Goal: Contribute content: Contribute content

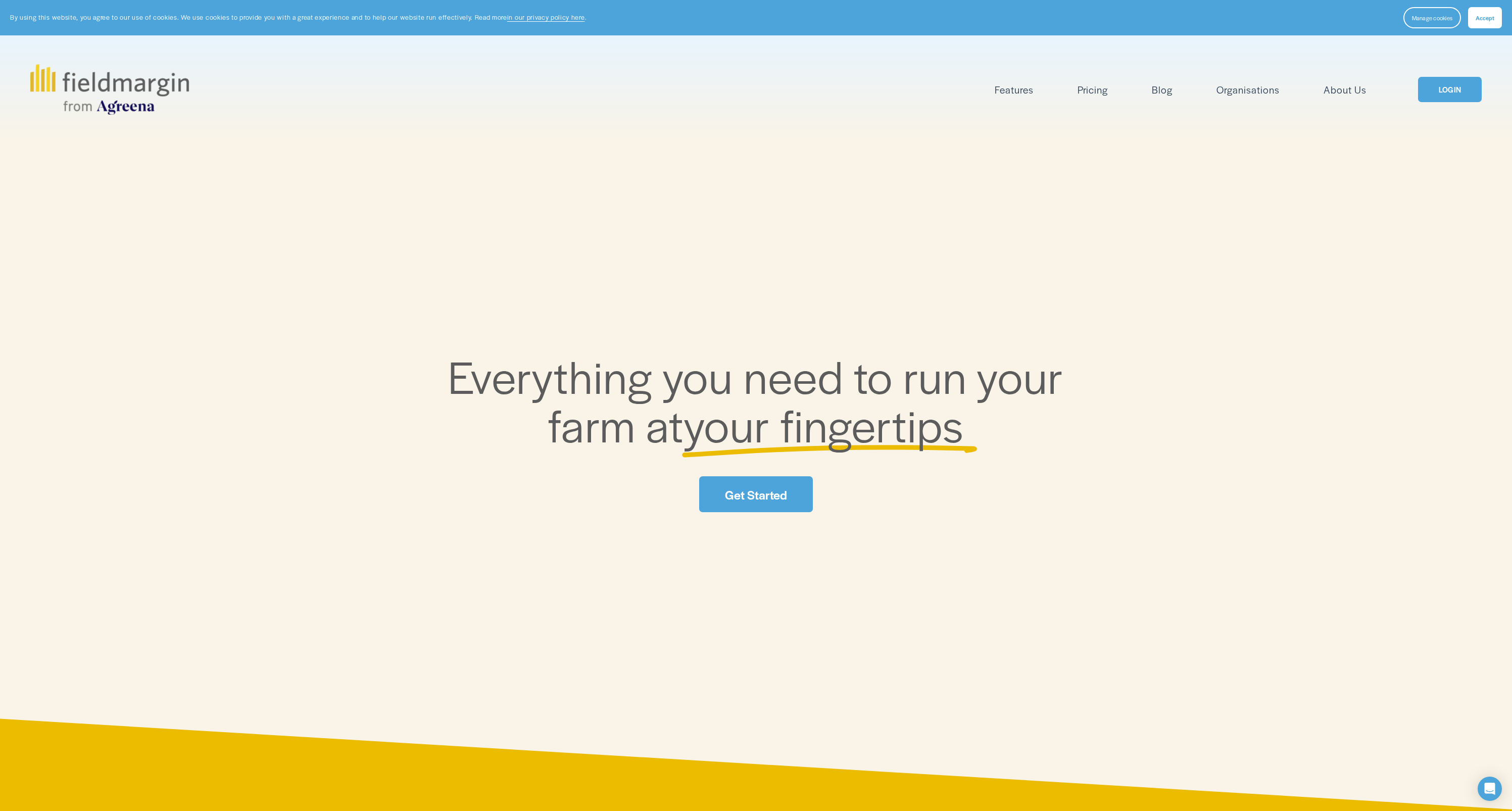
click at [1444, 89] on link "LOGIN" at bounding box center [1450, 90] width 64 height 26
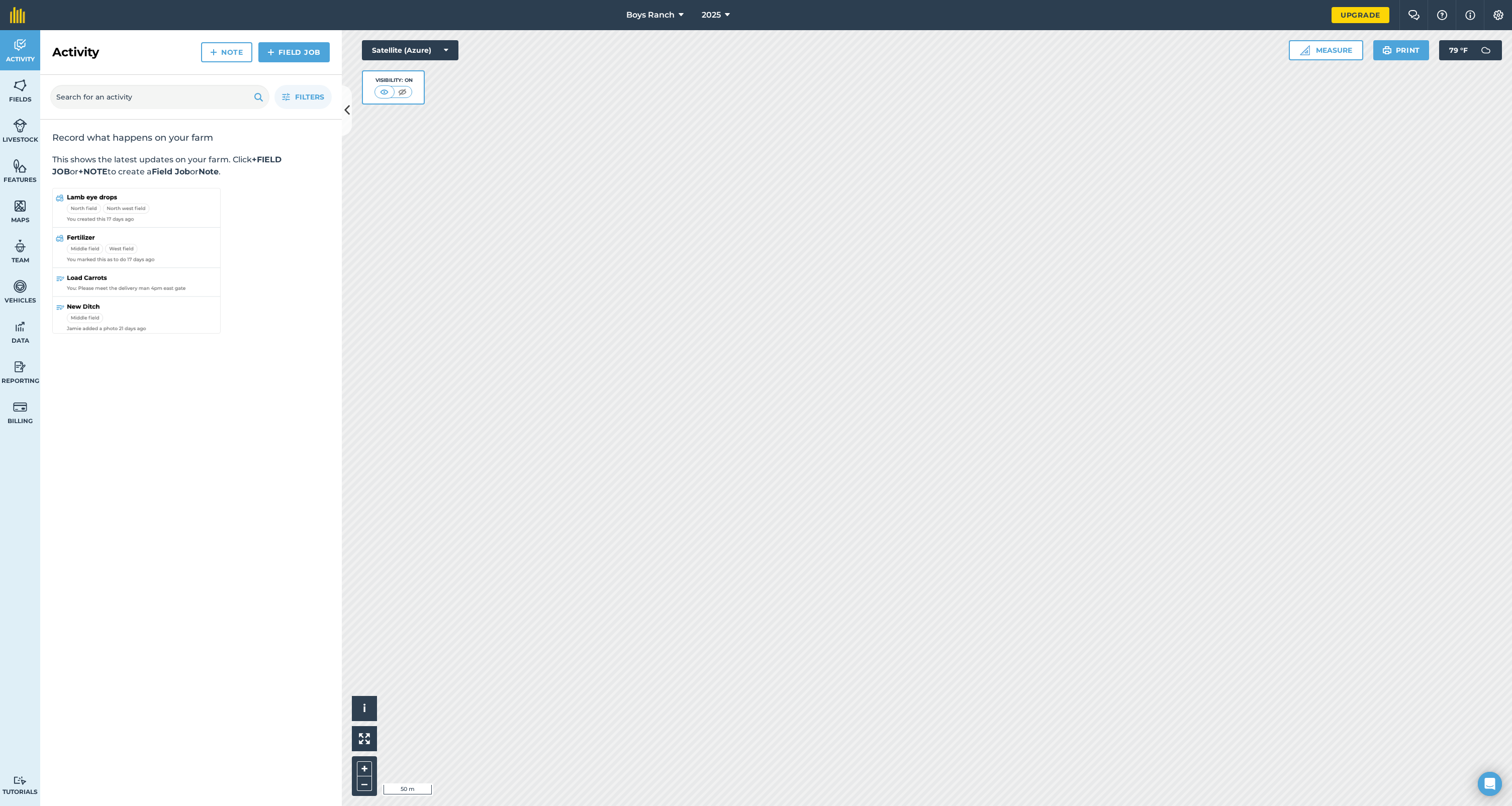
click at [649, 16] on span "Boys Ranch" at bounding box center [650, 15] width 48 height 12
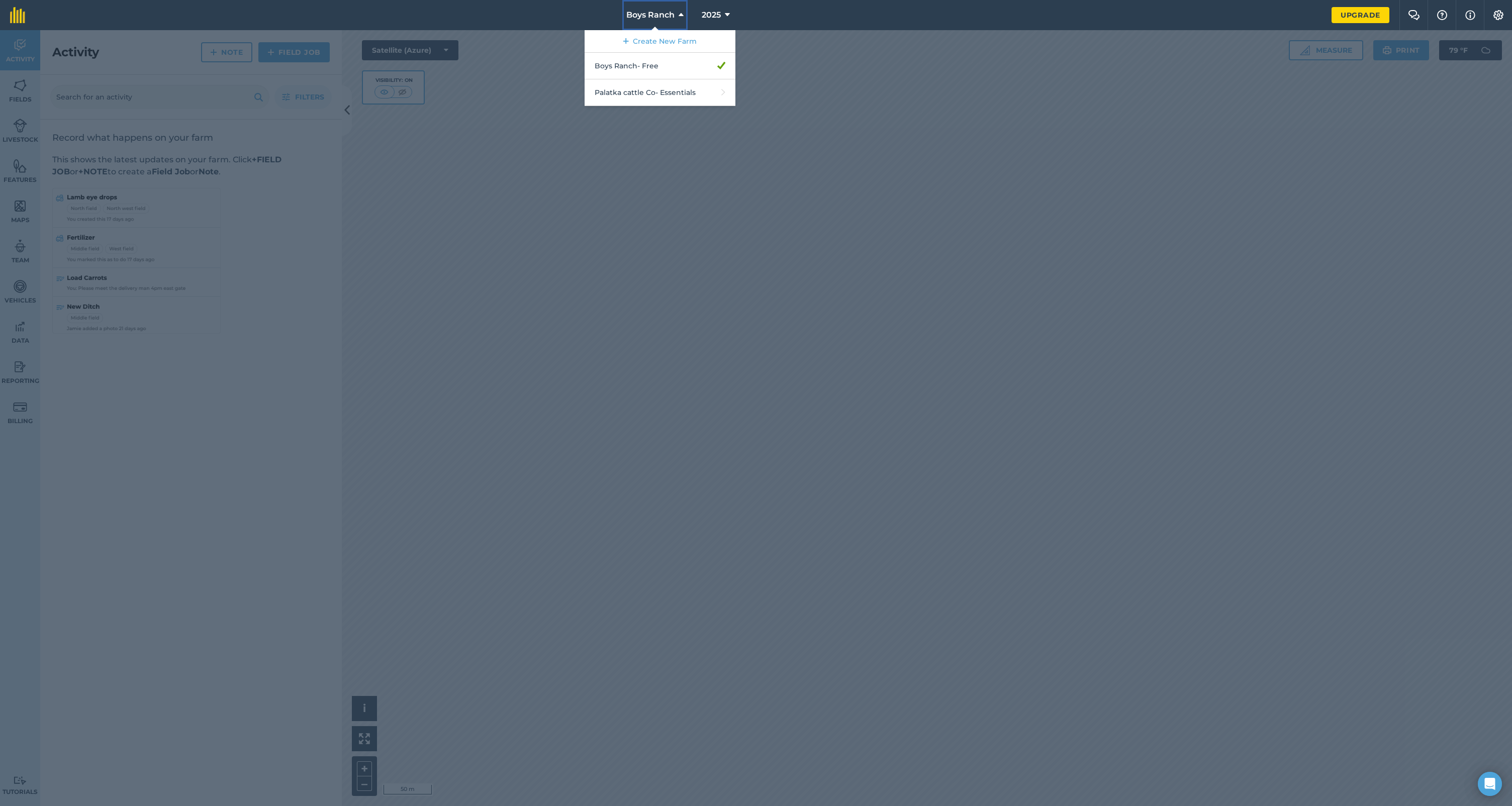
click at [649, 15] on span "Boys Ranch" at bounding box center [650, 15] width 48 height 12
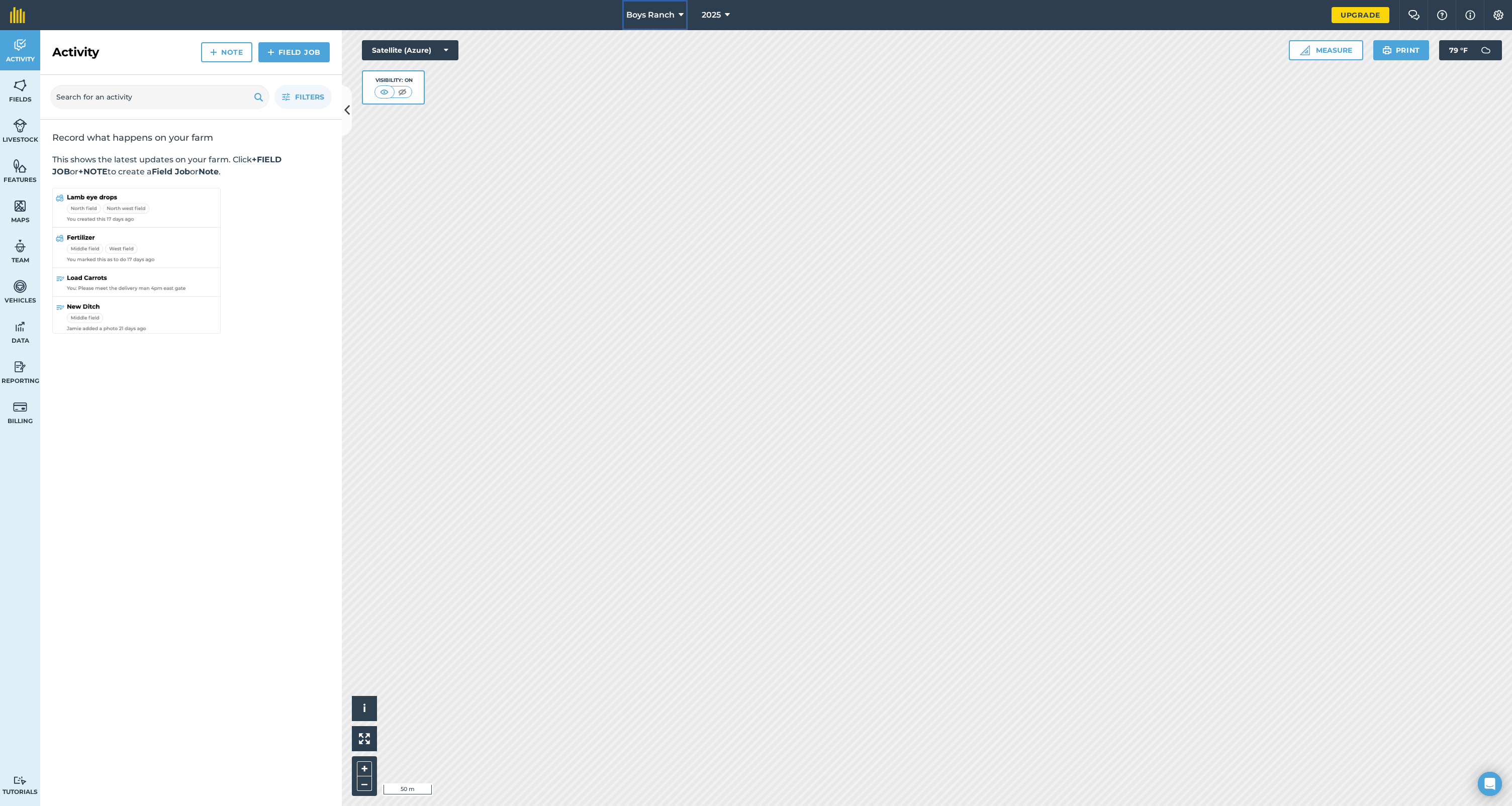
click at [656, 16] on span "Boys Ranch" at bounding box center [650, 15] width 48 height 12
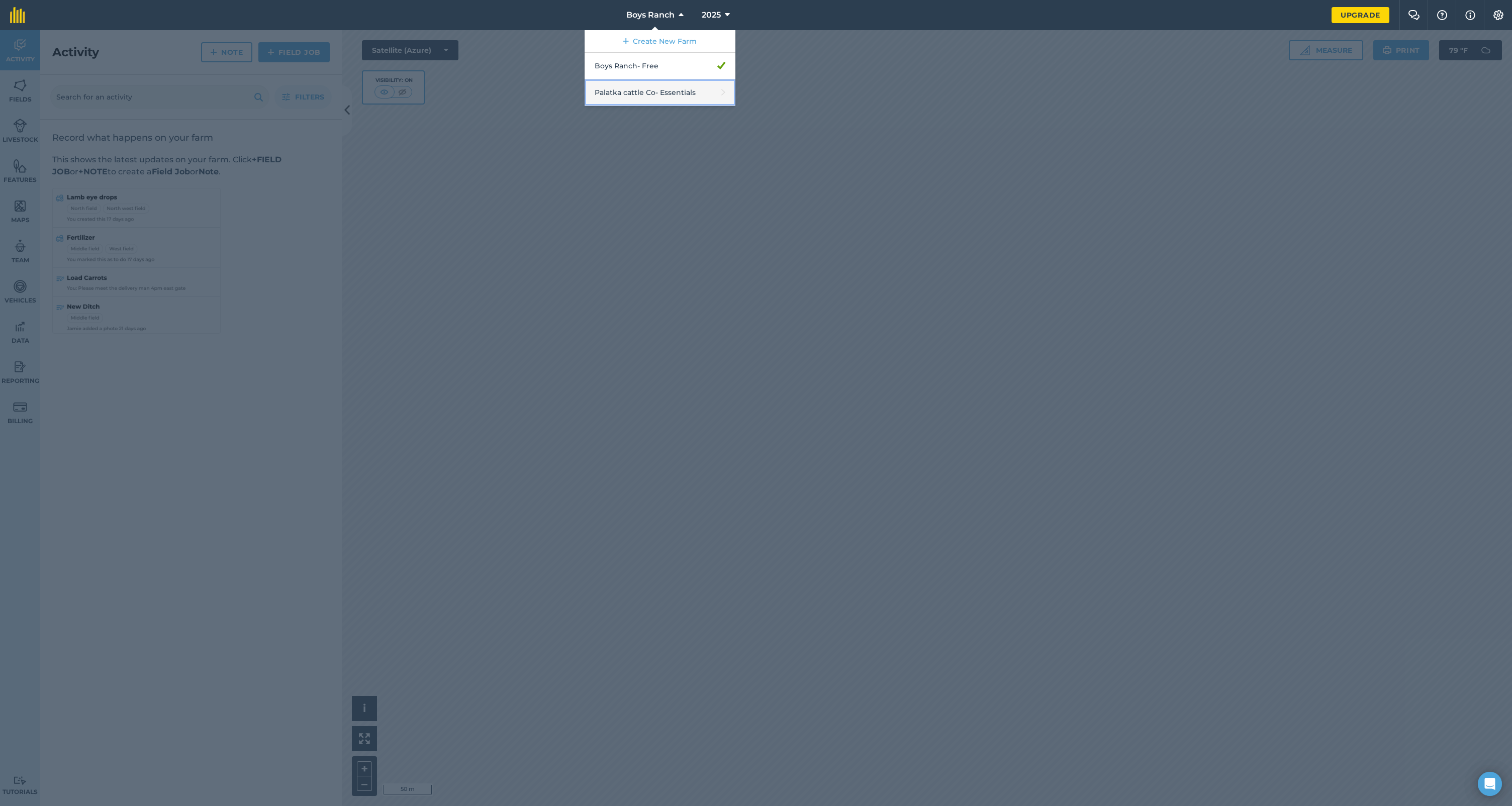
click at [654, 87] on link "Palatka cattle Co - Essentials" at bounding box center [660, 92] width 151 height 26
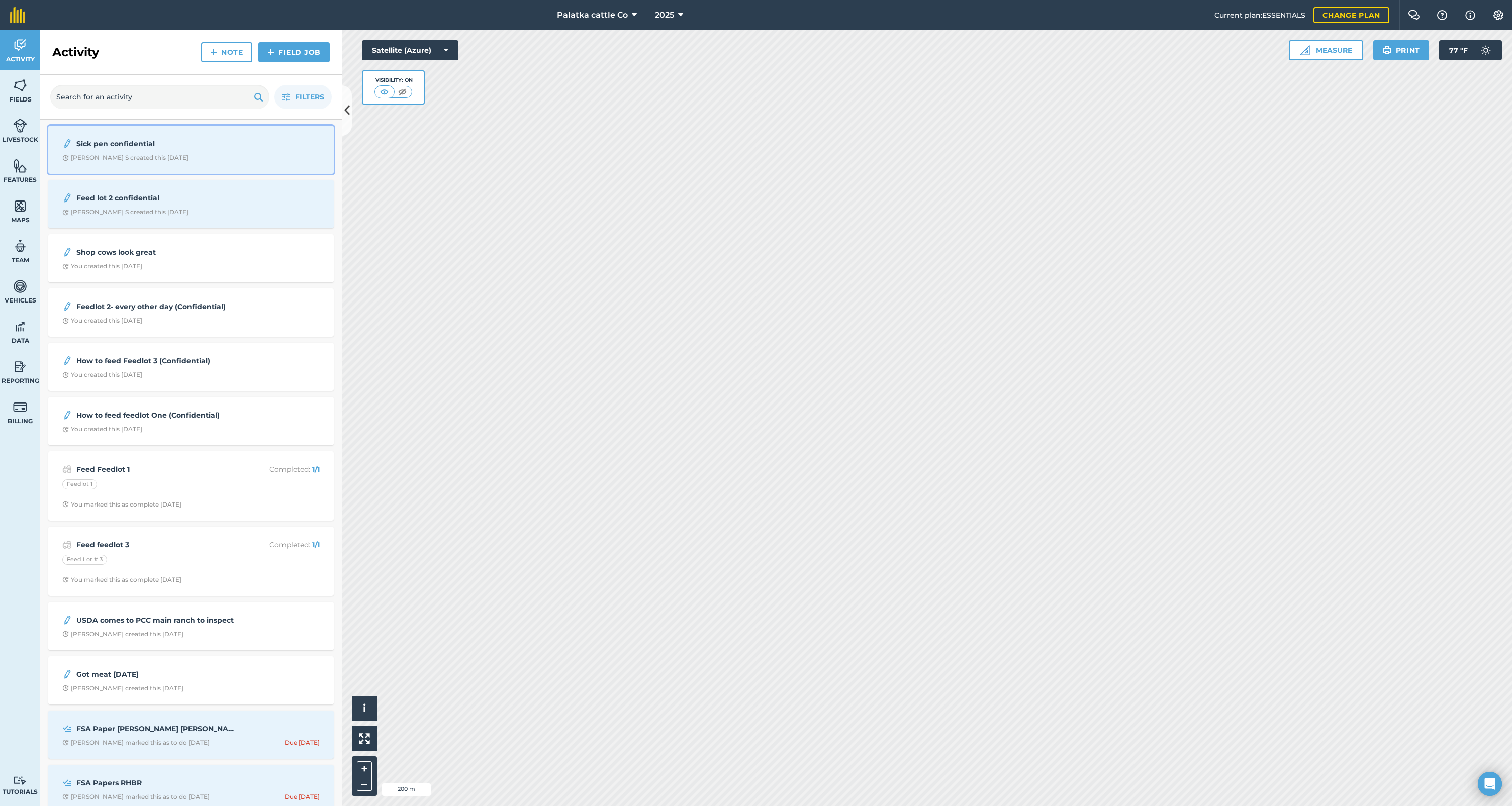
click at [148, 148] on strong "Sick pen confidential" at bounding box center [156, 144] width 159 height 11
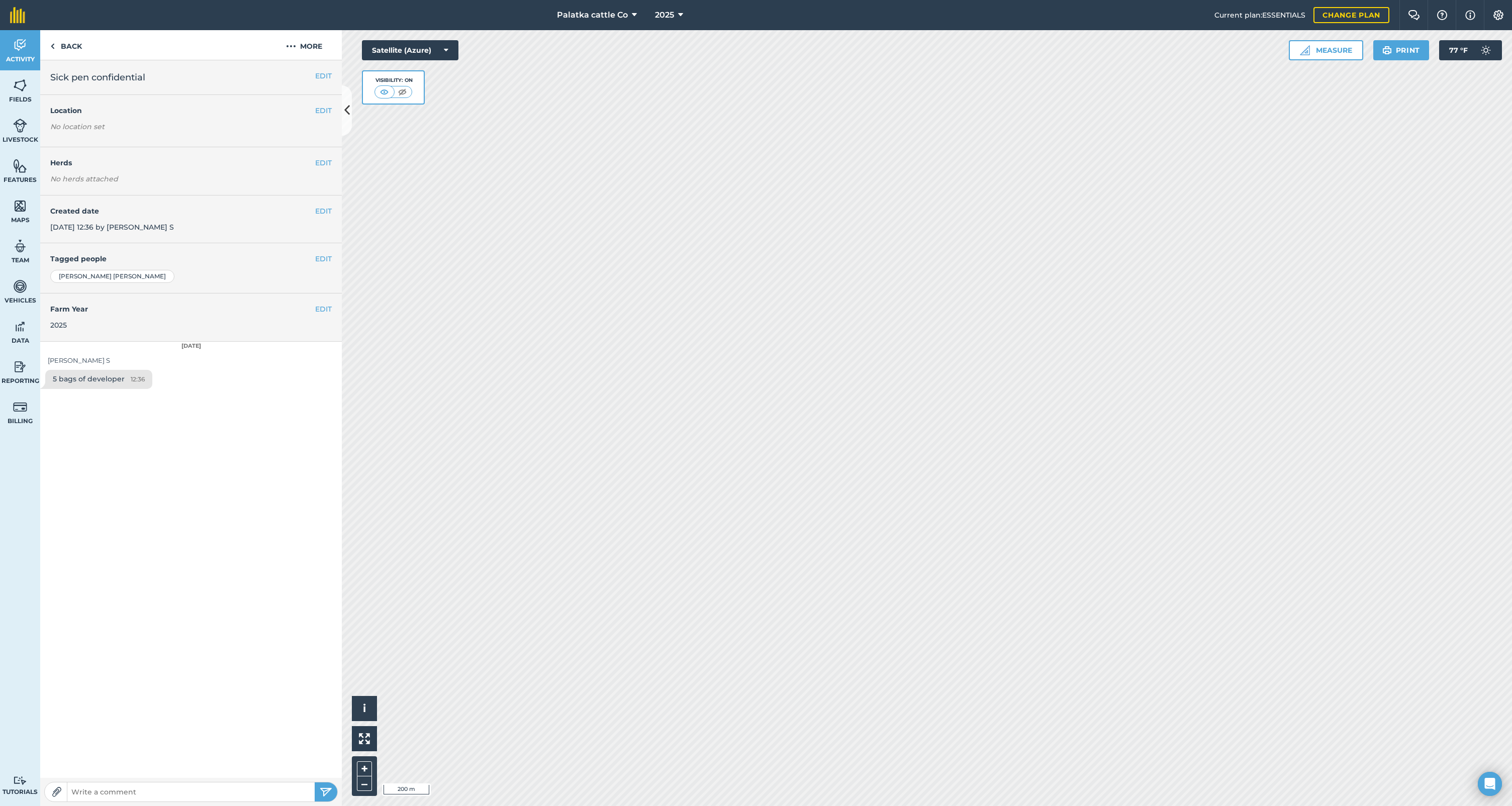
click at [153, 205] on div "EDIT Created date 4th Sep 2025, 12:36 by Braxton S" at bounding box center [191, 219] width 302 height 48
click at [63, 43] on link "Back" at bounding box center [66, 45] width 52 height 30
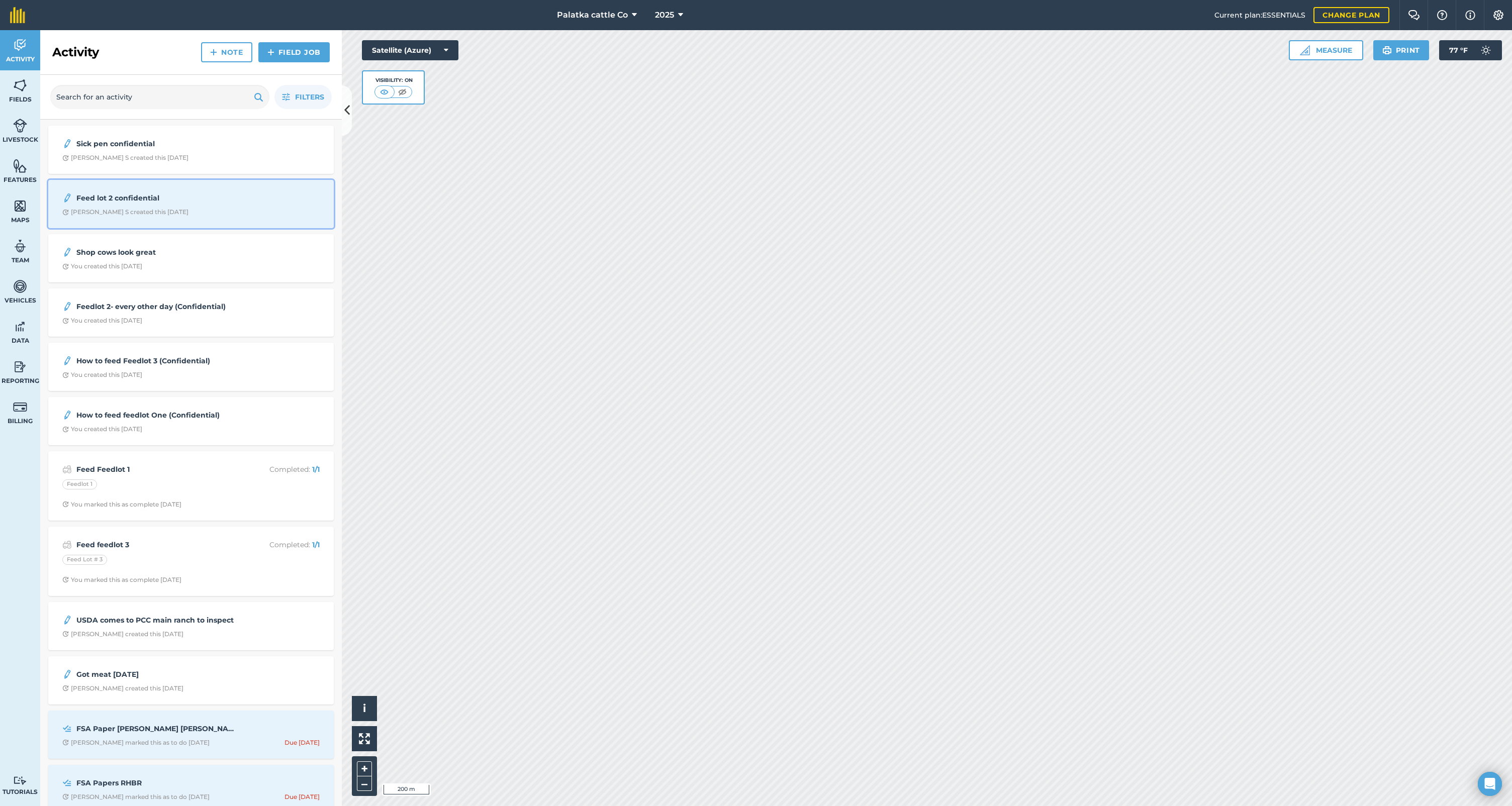
click at [114, 199] on strong "Feed lot 2 confidential" at bounding box center [156, 198] width 159 height 11
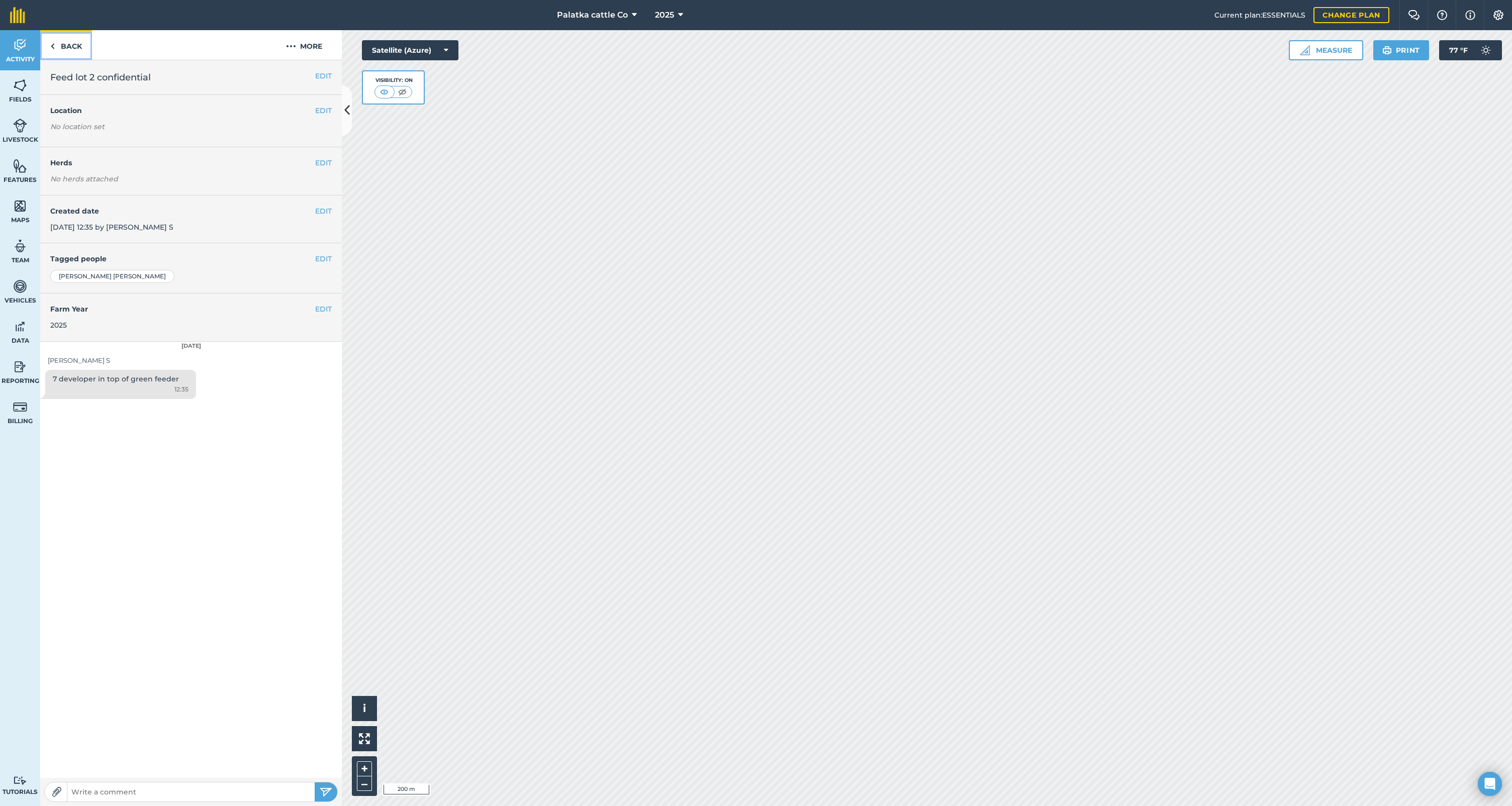
click at [57, 38] on link "Back" at bounding box center [66, 45] width 52 height 30
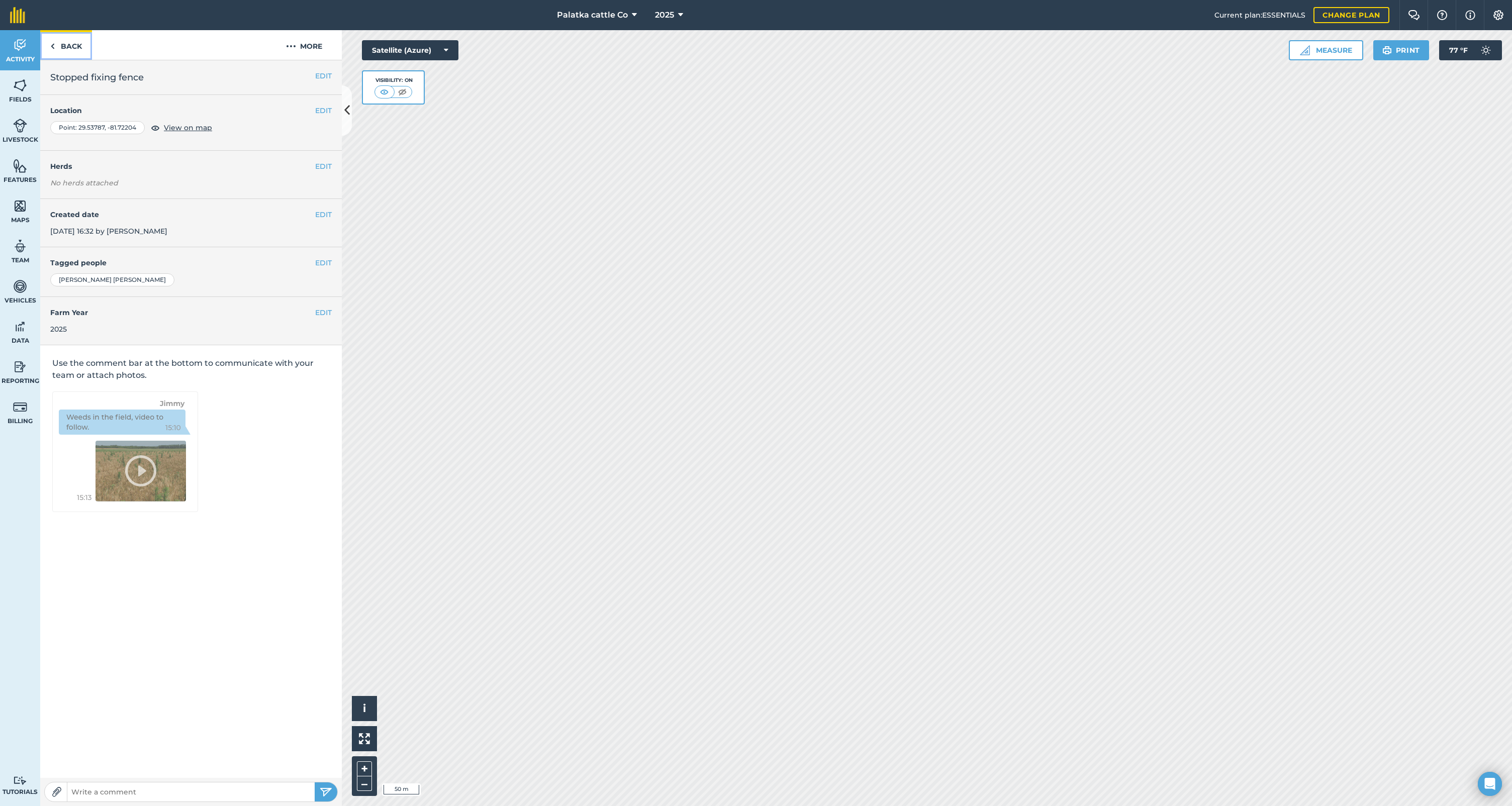
click at [68, 41] on link "Back" at bounding box center [66, 45] width 52 height 30
click at [72, 36] on link "Back" at bounding box center [66, 45] width 52 height 30
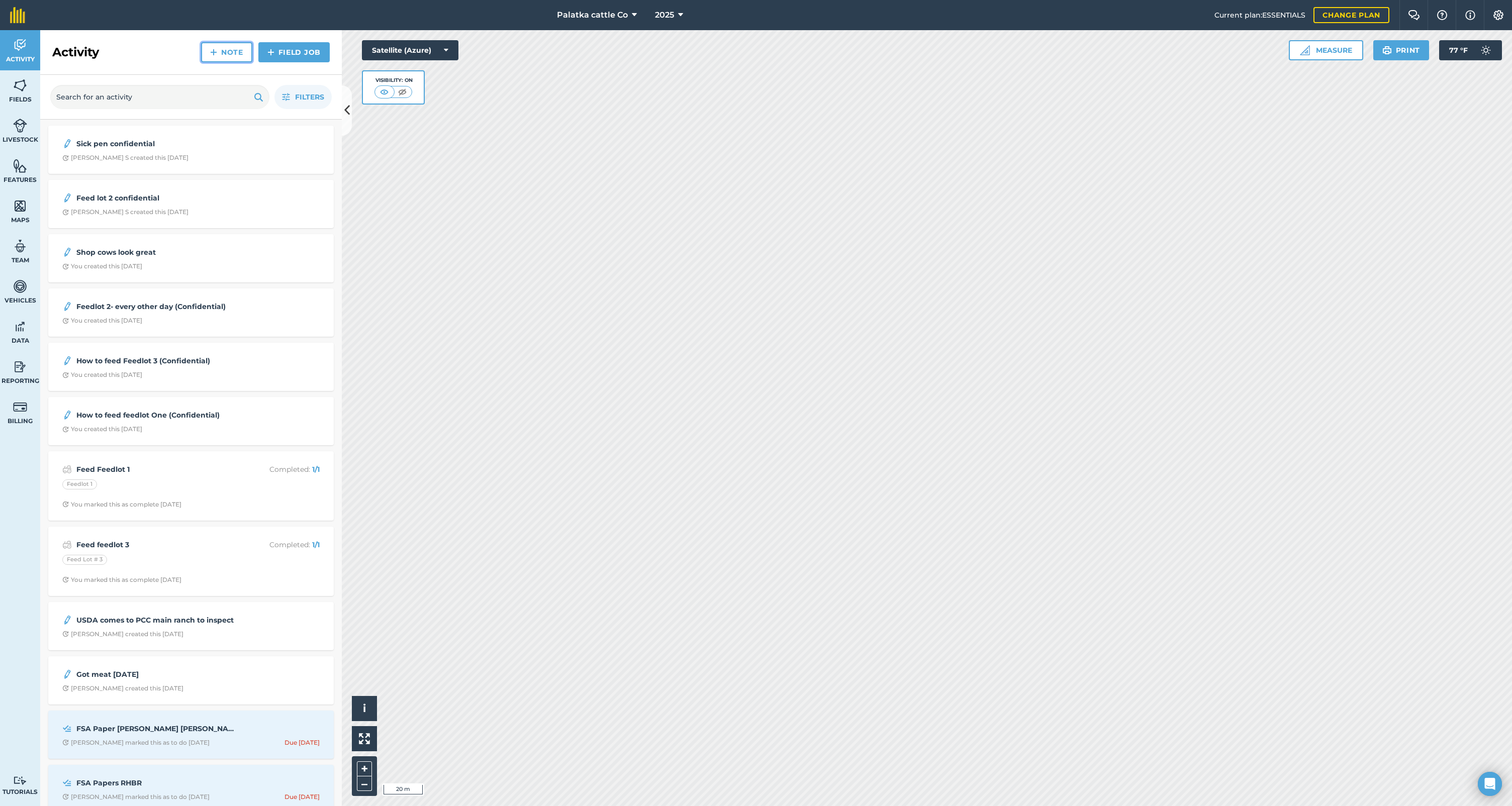
click at [218, 49] on link "Note" at bounding box center [227, 52] width 51 height 20
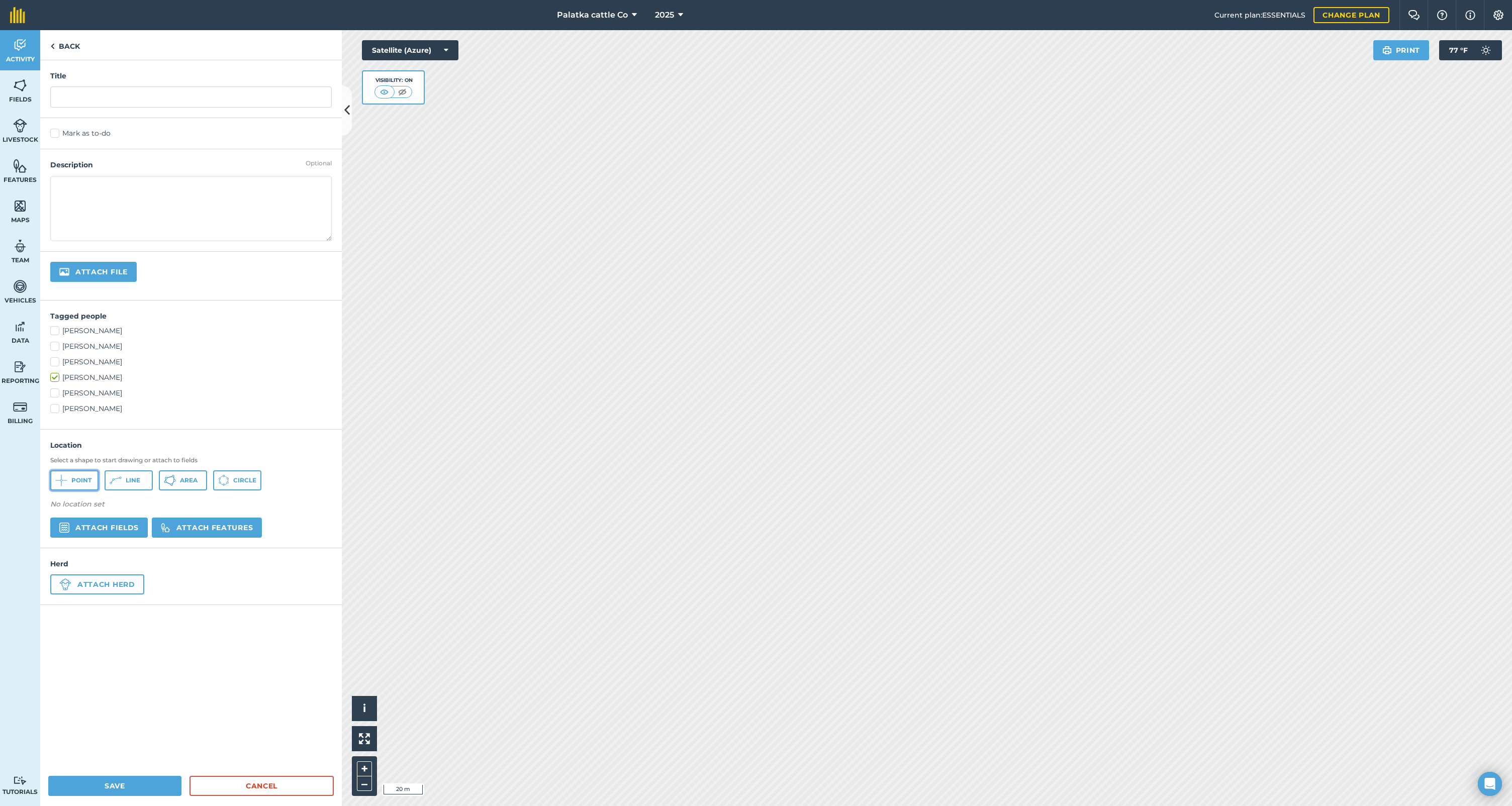
click at [80, 480] on span "Point" at bounding box center [82, 480] width 20 height 8
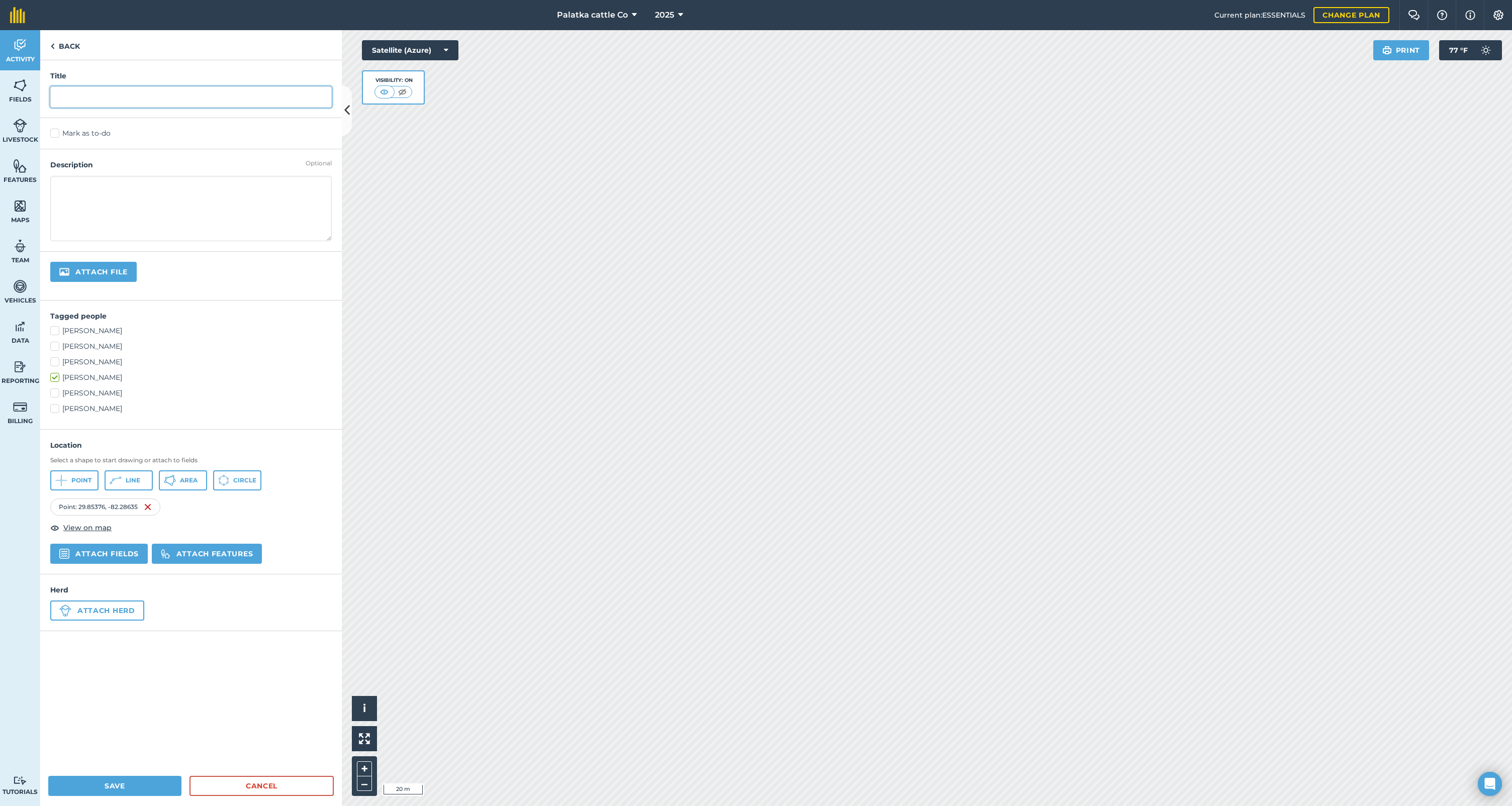
click at [105, 93] on input "text" at bounding box center [191, 97] width 282 height 21
type input "Hereford bull Deceased"
click at [125, 790] on button "Save" at bounding box center [114, 785] width 133 height 20
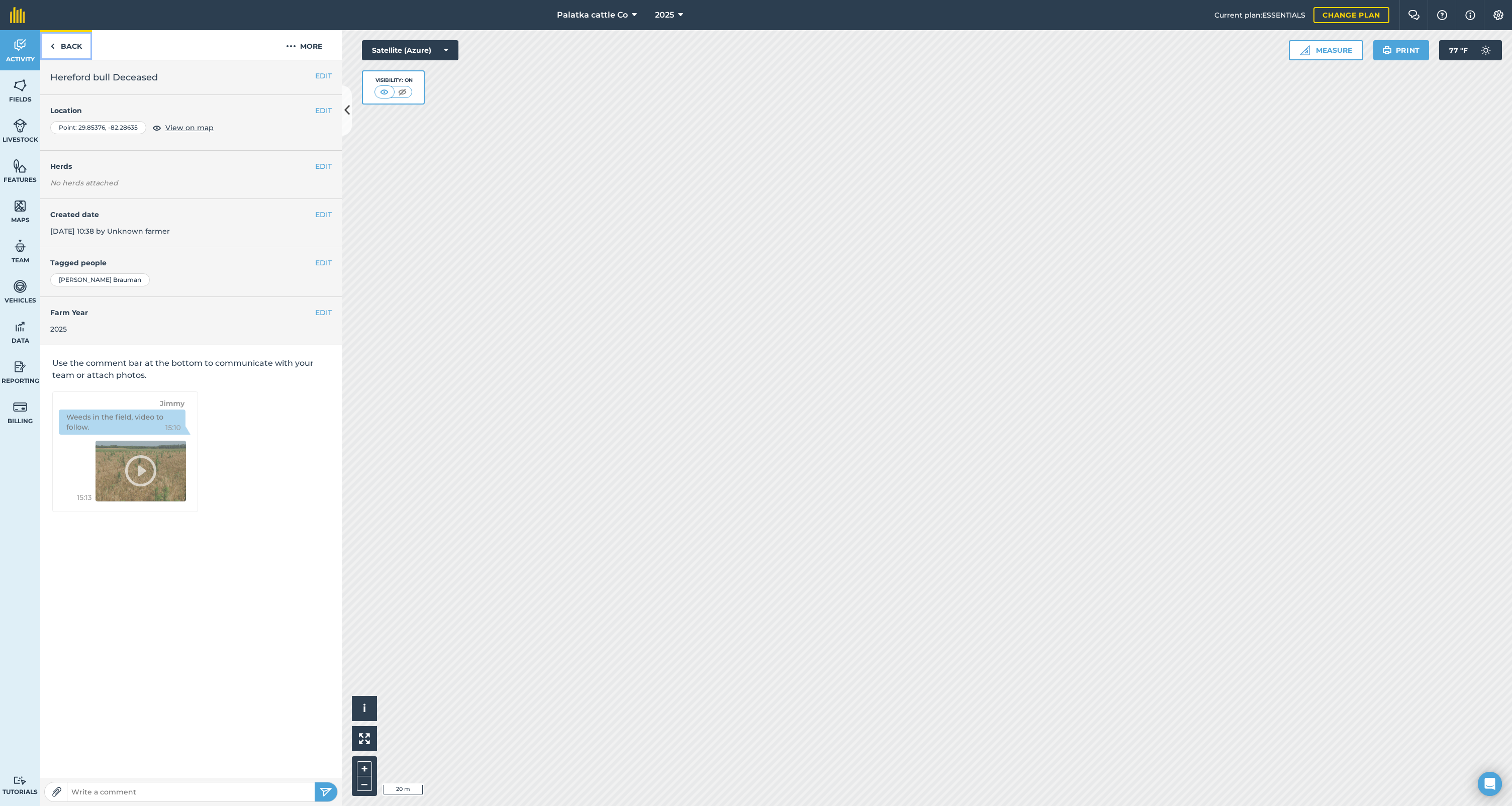
click at [64, 40] on link "Back" at bounding box center [66, 45] width 52 height 30
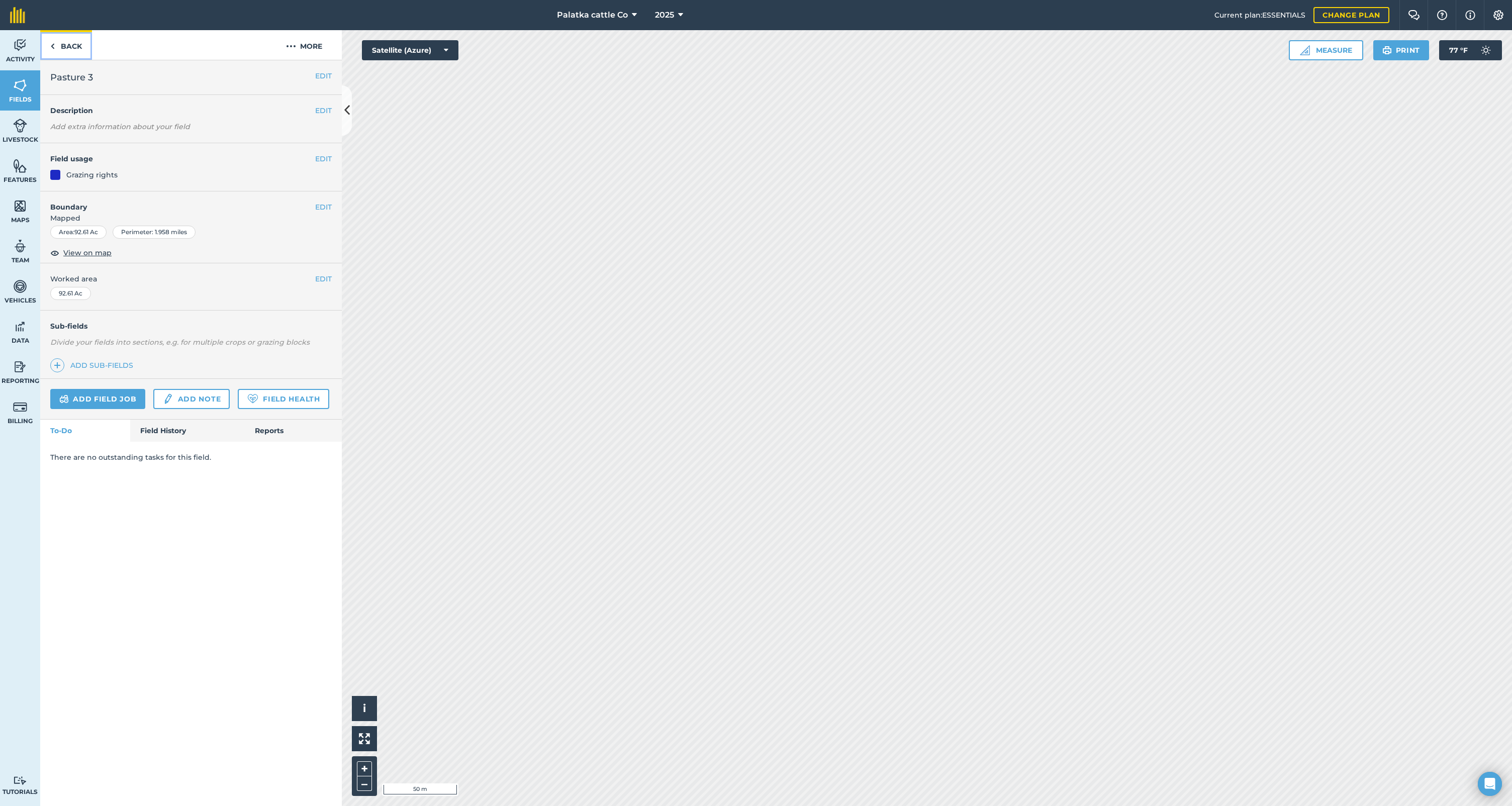
click at [66, 42] on link "Back" at bounding box center [66, 45] width 52 height 30
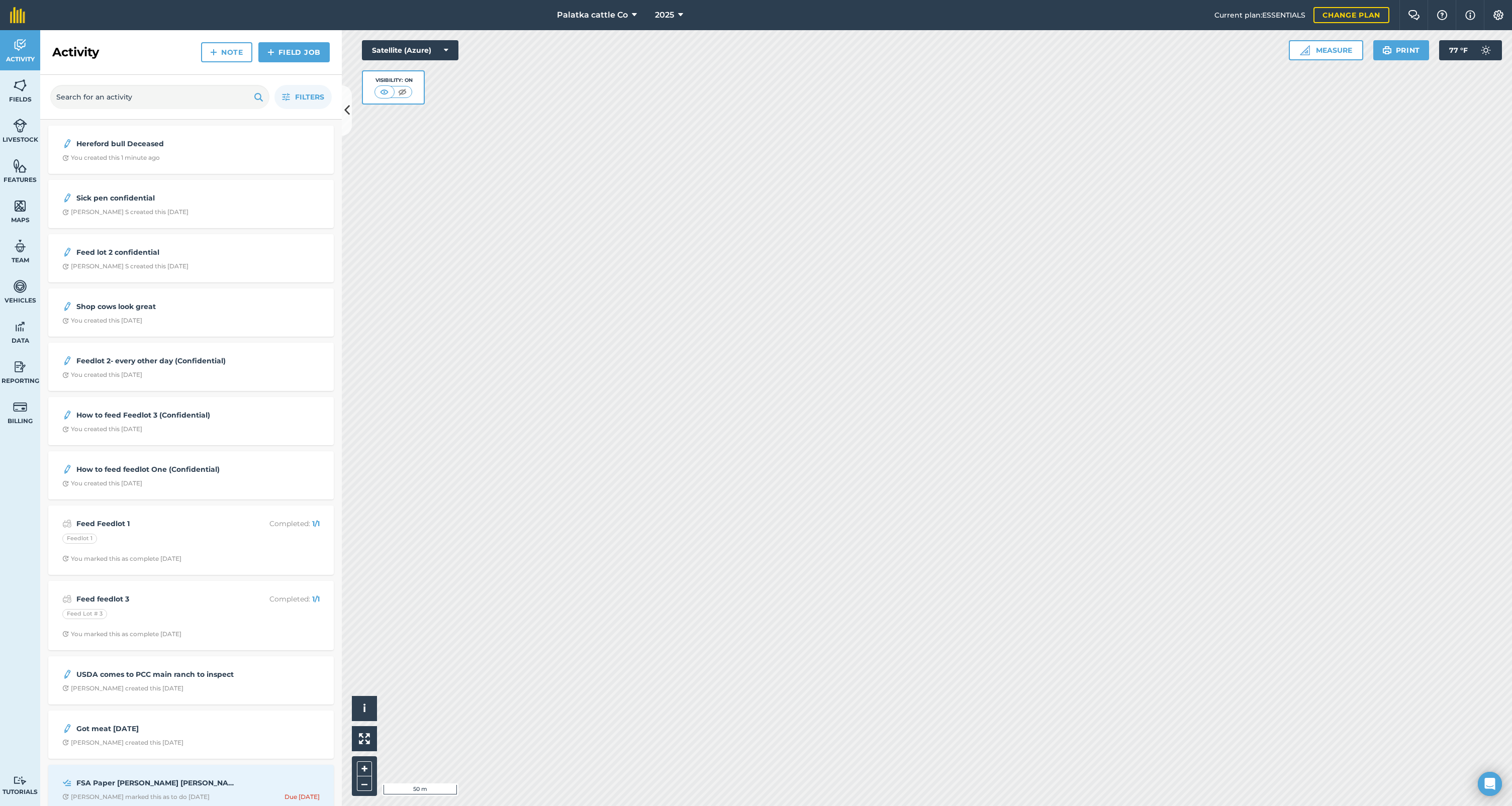
click at [286, 34] on div "Activity Note Field Job" at bounding box center [191, 52] width 302 height 45
click at [222, 52] on link "Note" at bounding box center [227, 52] width 51 height 20
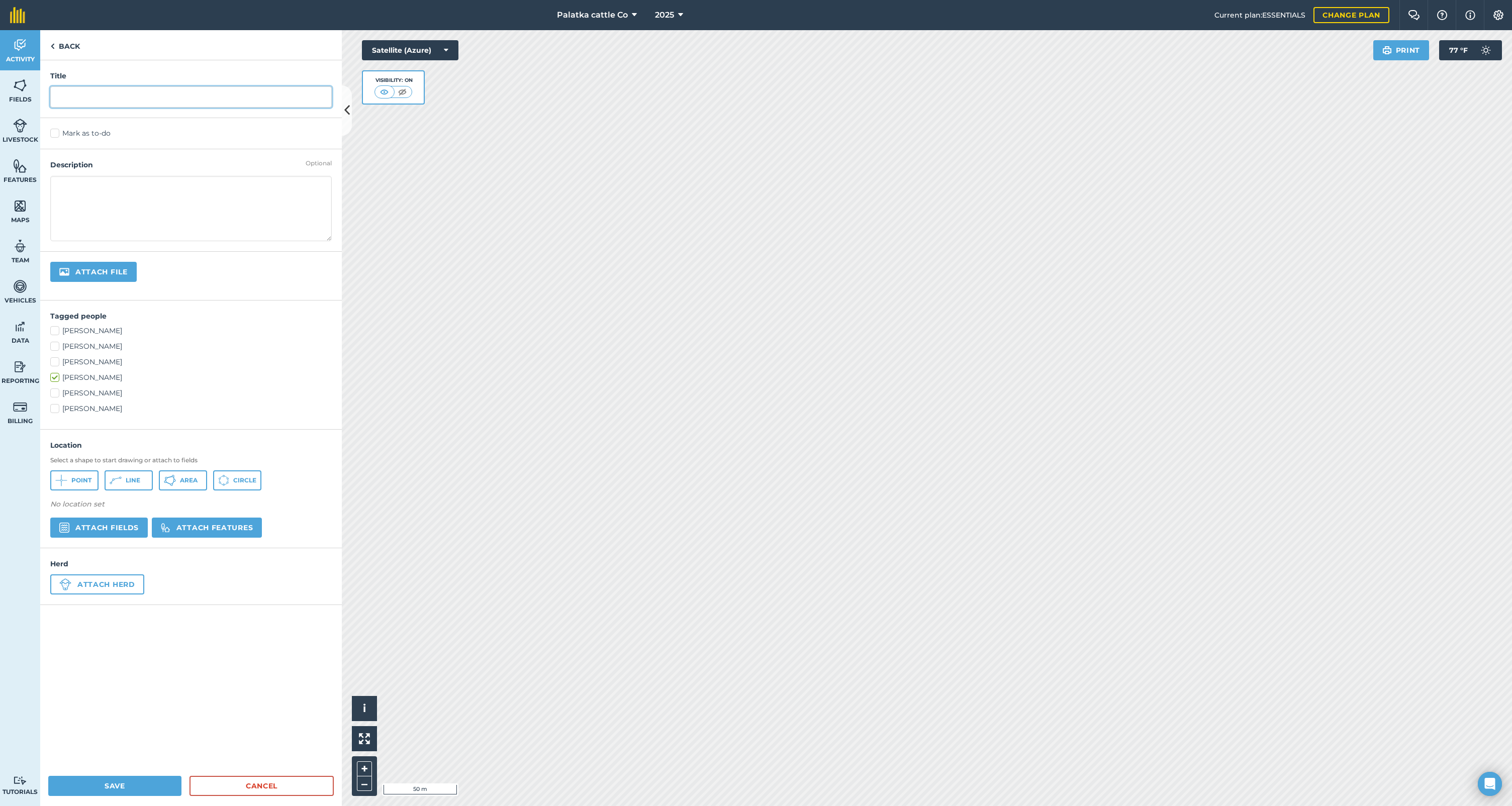
click at [71, 86] on input "text" at bounding box center [191, 97] width 282 height 21
type input "All feedlots given Hay 9/12"
click at [137, 196] on textarea at bounding box center [191, 208] width 282 height 65
type textarea "Feedlots 1, 2, 3, and CEB Pen"
click at [128, 788] on button "Save" at bounding box center [114, 785] width 133 height 20
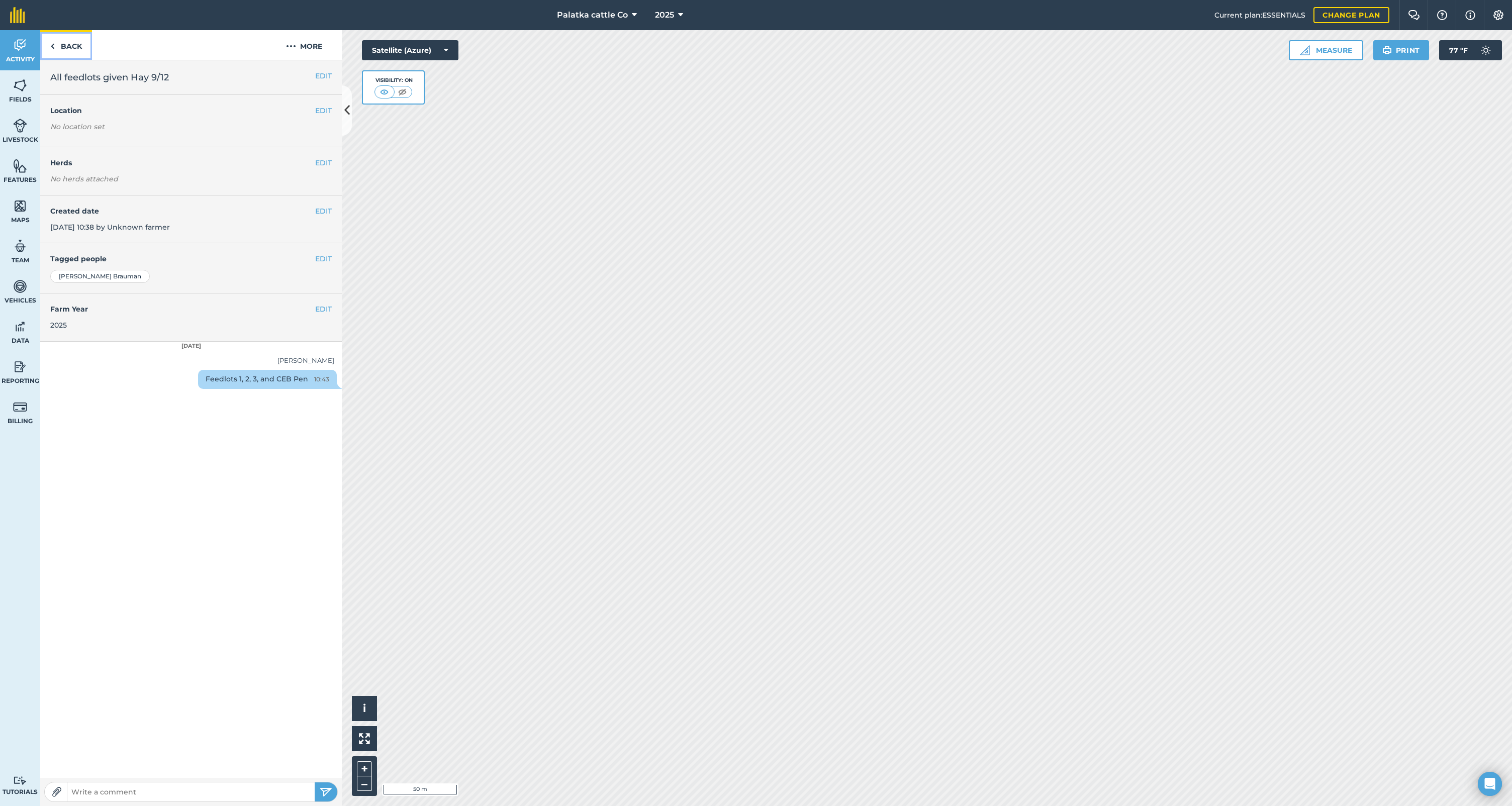
click at [65, 48] on link "Back" at bounding box center [66, 45] width 52 height 30
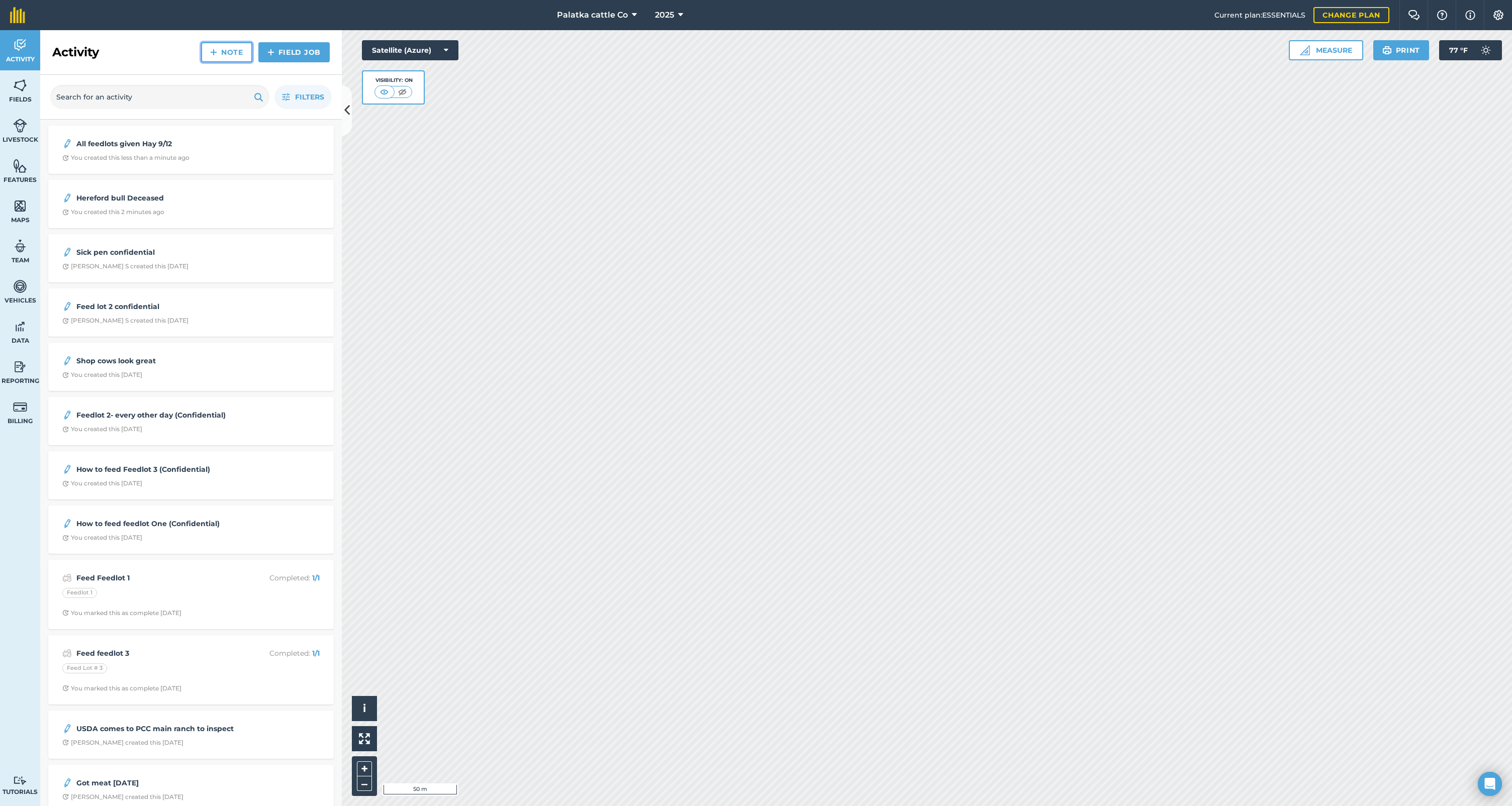
click at [232, 50] on link "Note" at bounding box center [227, 52] width 51 height 20
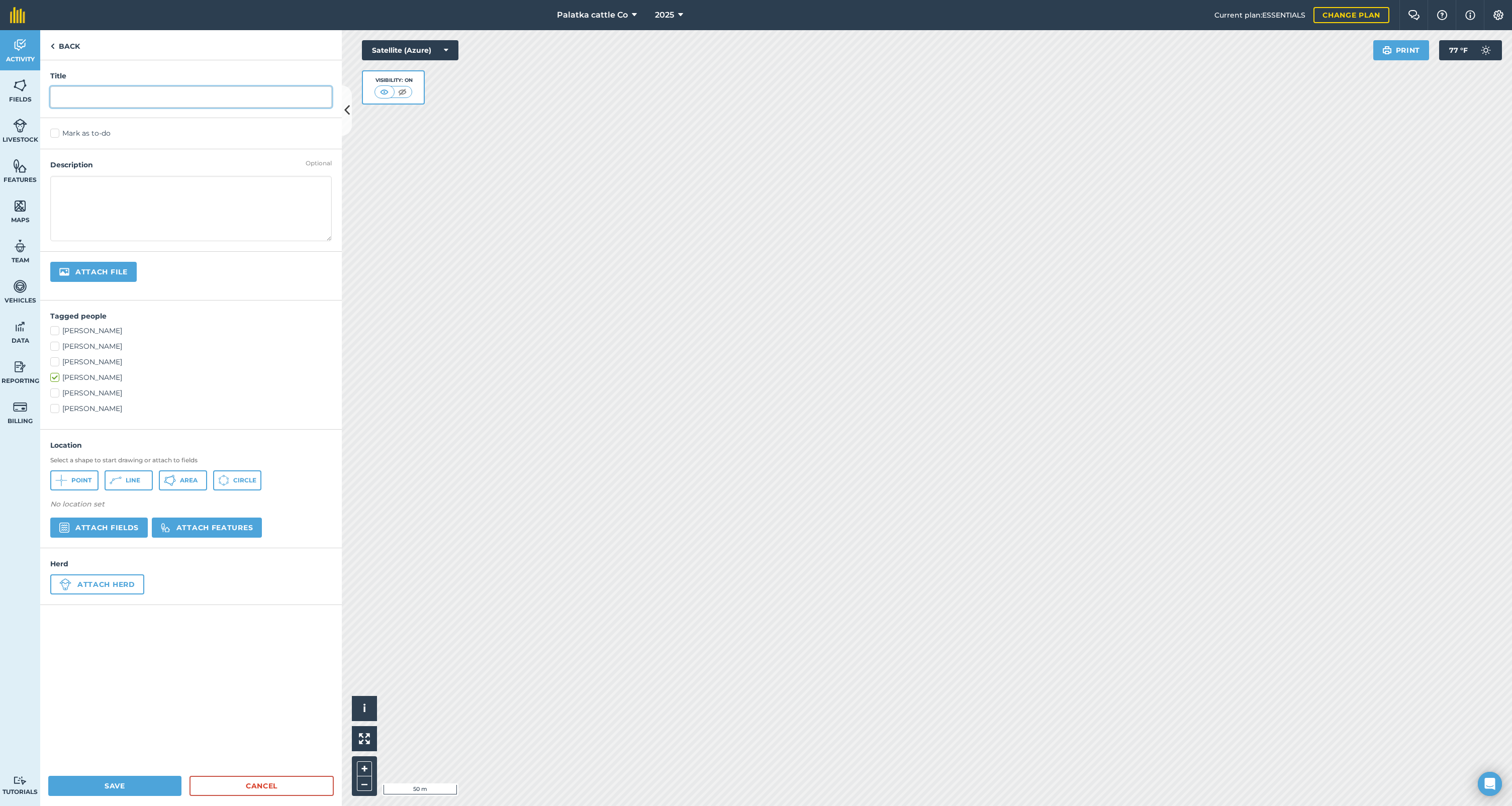
click at [82, 92] on input "text" at bounding box center [191, 97] width 282 height 21
type input "FM Beef Called no steers 9/12 beef ready for tuesday"
click at [97, 784] on button "Save" at bounding box center [114, 785] width 133 height 20
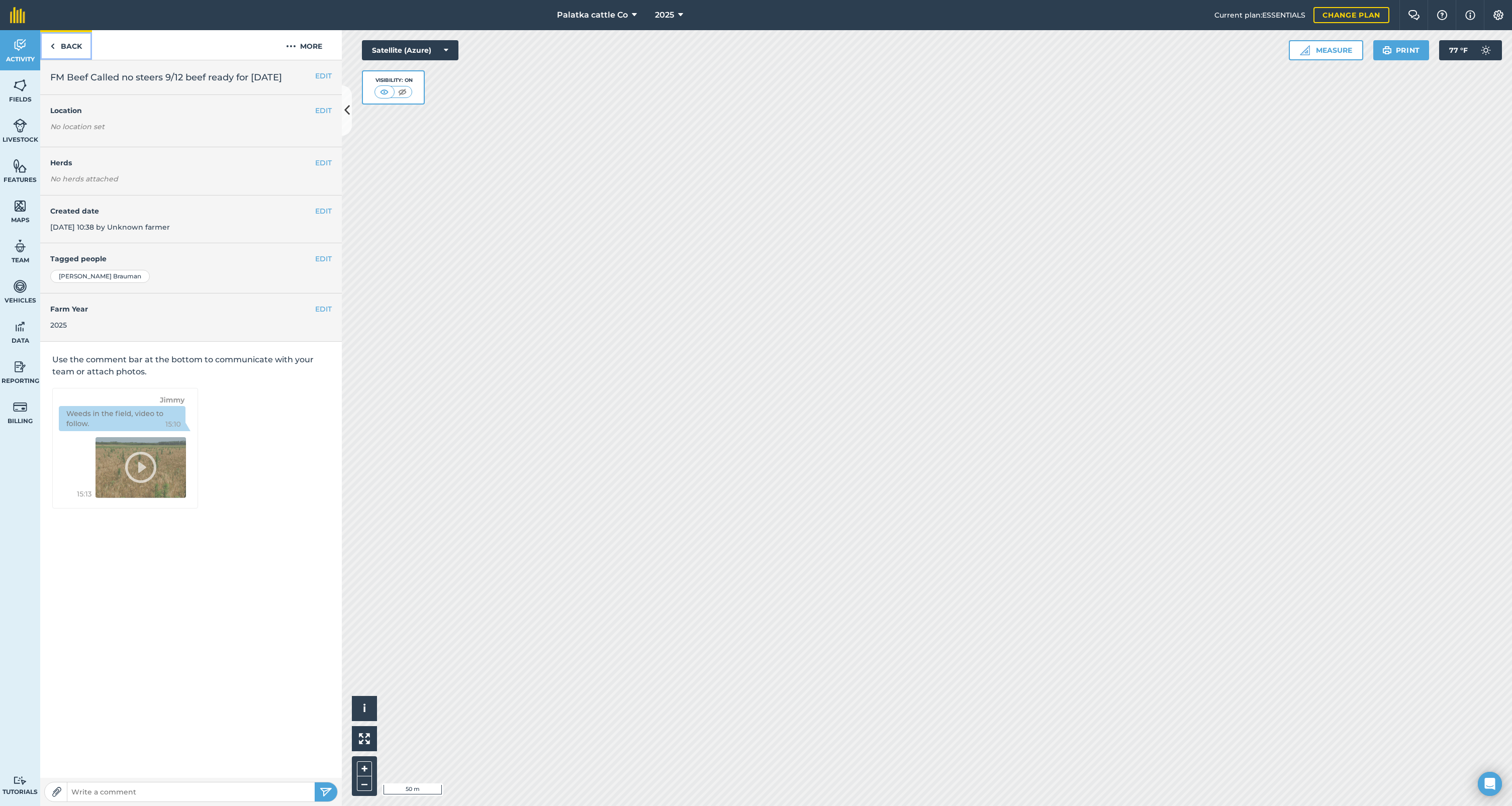
click at [82, 49] on link "Back" at bounding box center [66, 45] width 52 height 30
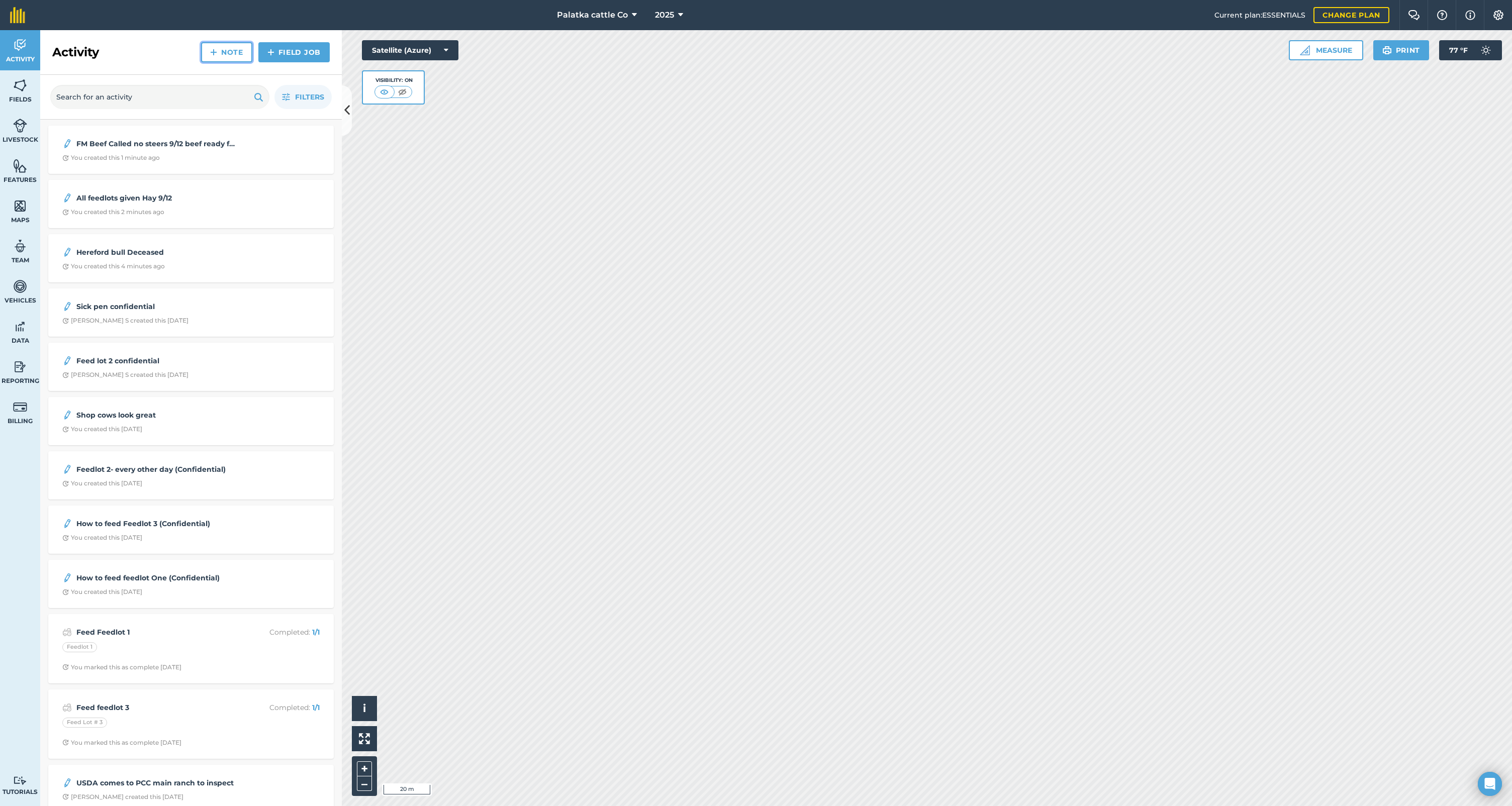
click at [233, 45] on link "Note" at bounding box center [227, 52] width 51 height 20
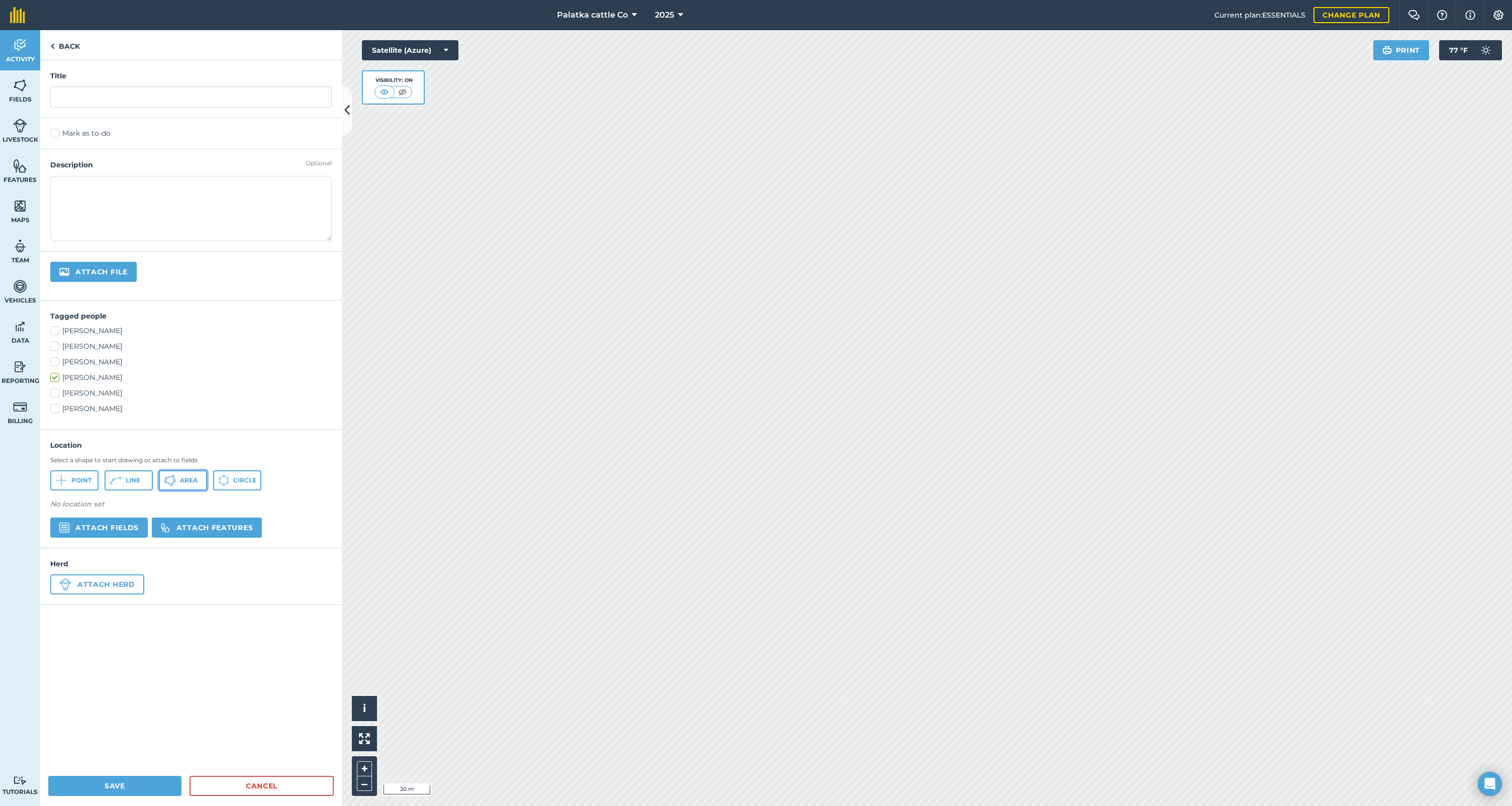
click at [190, 481] on span "Area" at bounding box center [189, 480] width 18 height 8
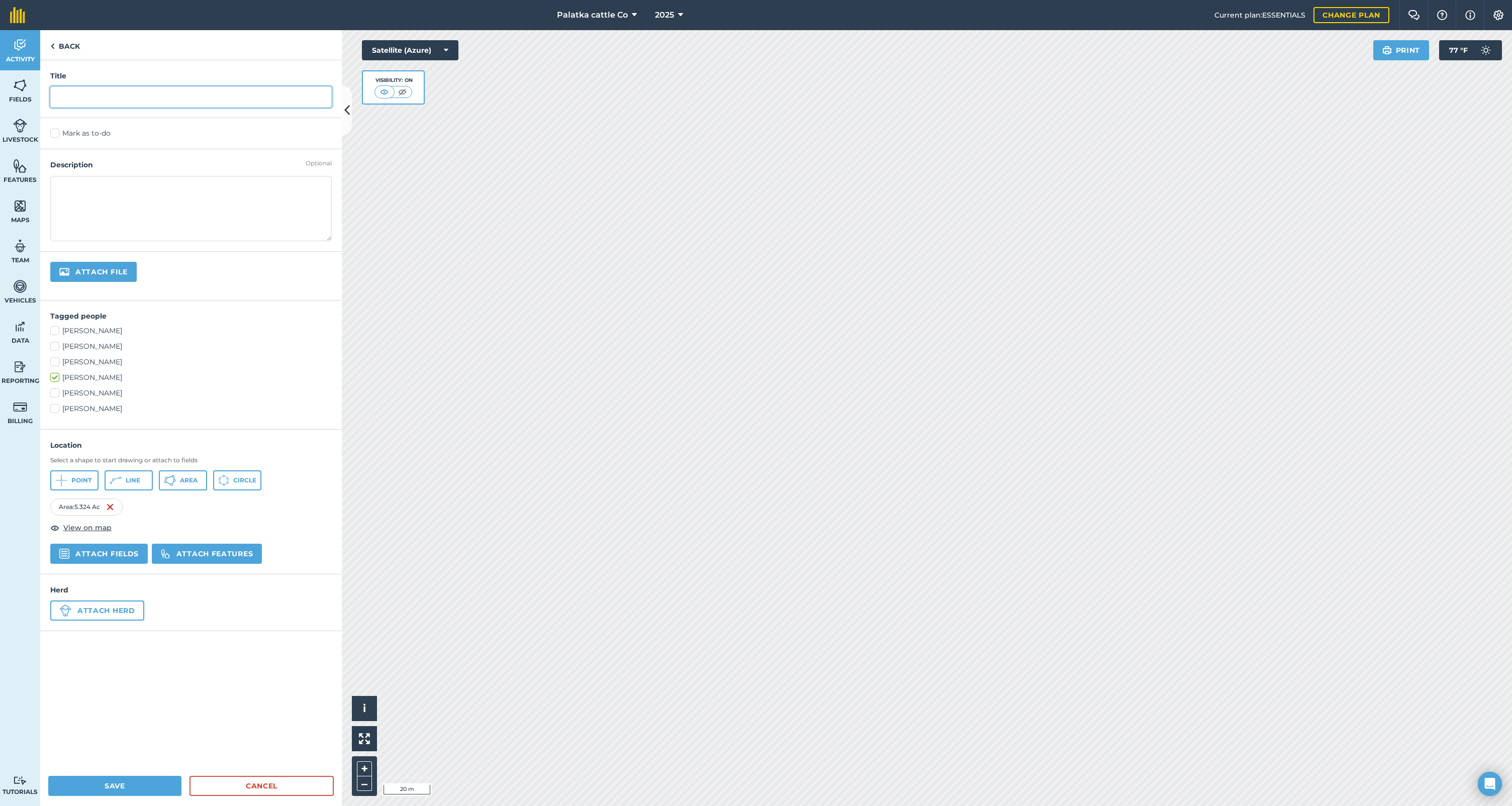
click at [116, 103] on input "text" at bounding box center [191, 97] width 282 height 21
type input "Hogs Have rooted up Pasture"
click at [125, 791] on button "Save" at bounding box center [114, 785] width 133 height 20
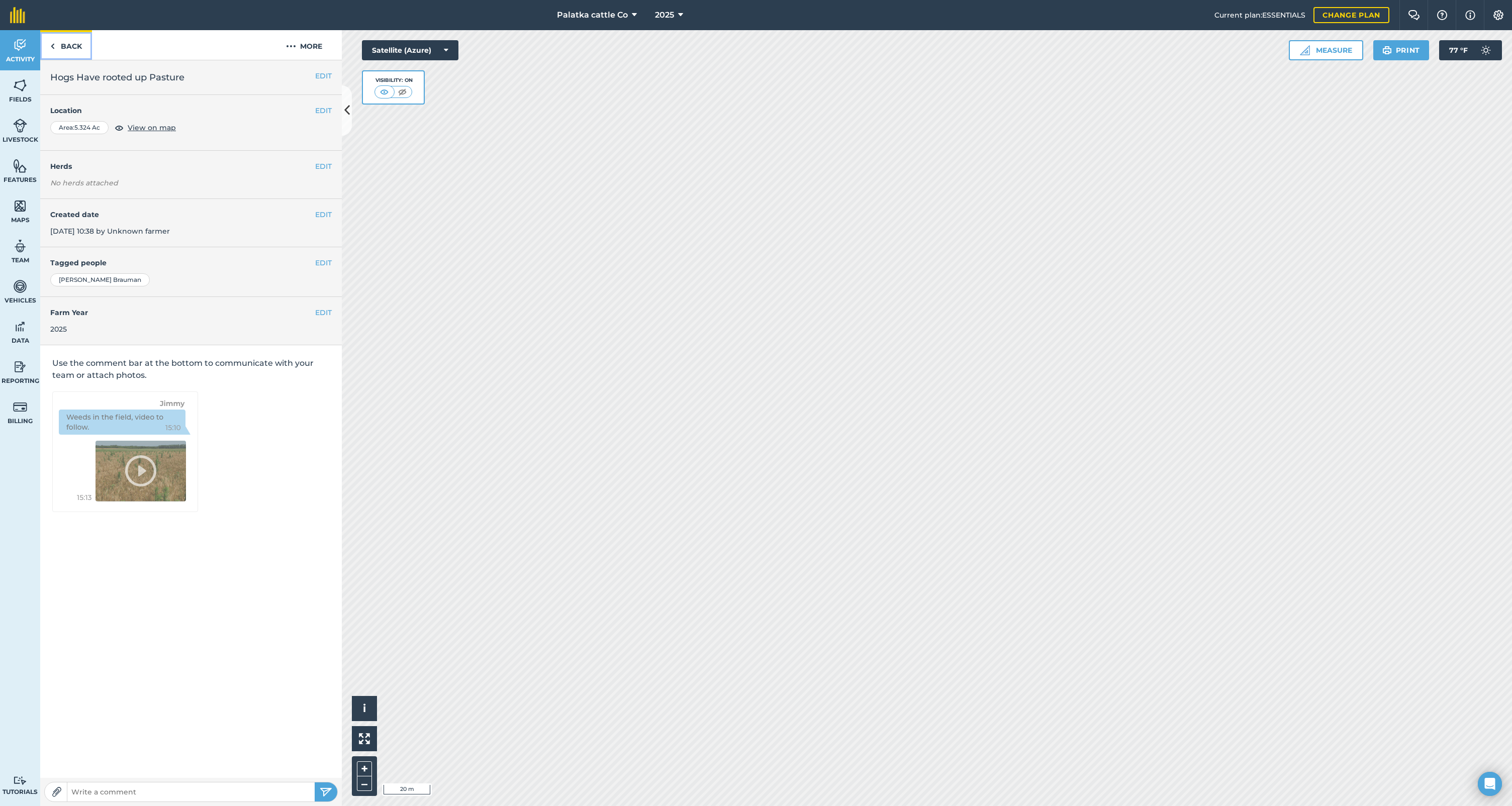
click at [85, 47] on link "Back" at bounding box center [66, 45] width 52 height 30
